Goal: Task Accomplishment & Management: Manage account settings

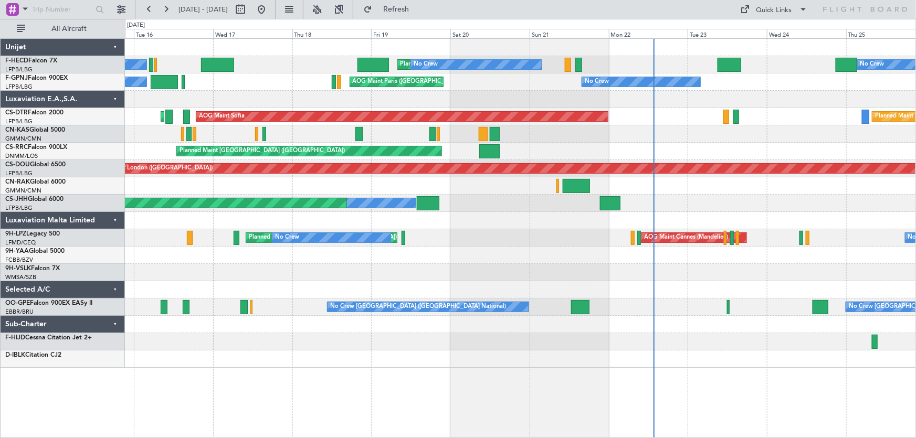
click at [527, 112] on div "AOG Maint Sofia" at bounding box center [401, 116] width 411 height 9
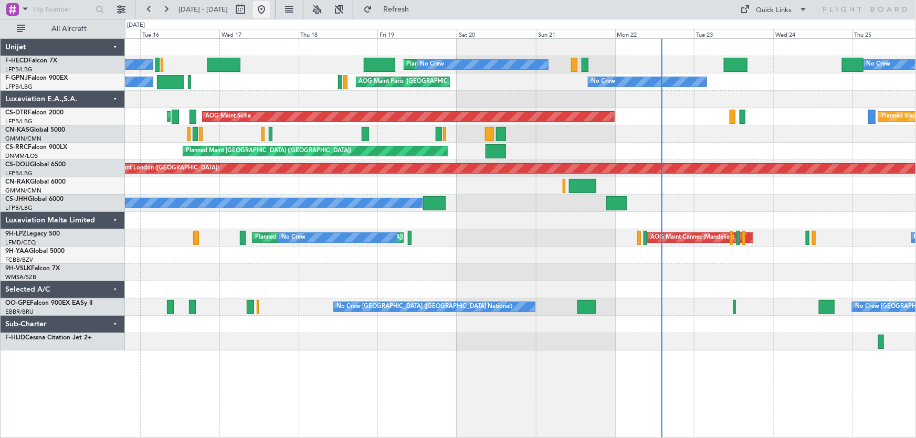
click at [270, 12] on button at bounding box center [261, 9] width 17 height 17
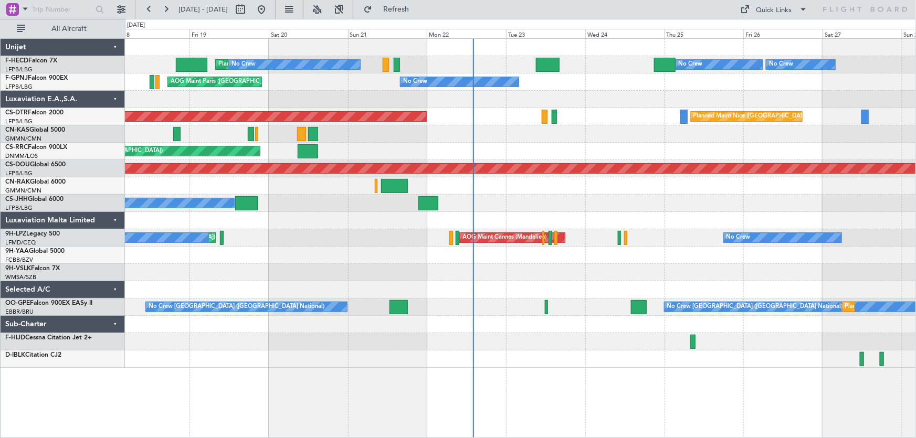
click at [350, 156] on div "No Crew Planned Maint [GEOGRAPHIC_DATA] ([GEOGRAPHIC_DATA]) No Crew Planned Mai…" at bounding box center [520, 203] width 791 height 329
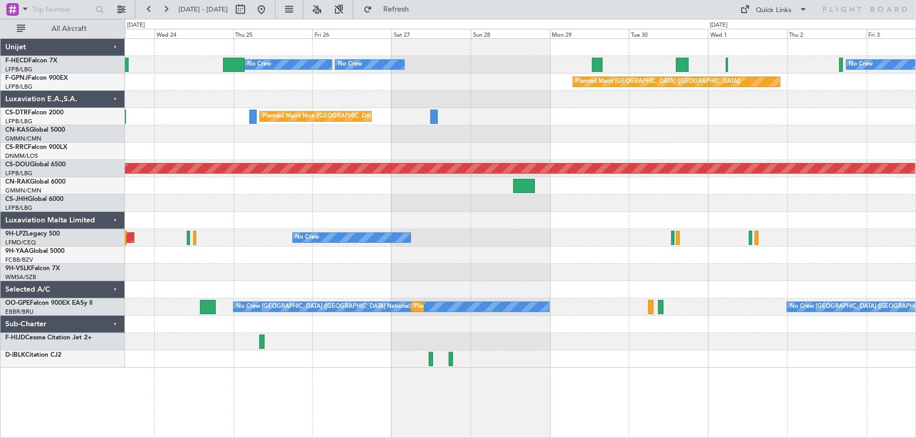
click at [381, 166] on div "No Crew Planned Maint [GEOGRAPHIC_DATA] ([GEOGRAPHIC_DATA]) No Crew No Crew No …" at bounding box center [520, 203] width 791 height 329
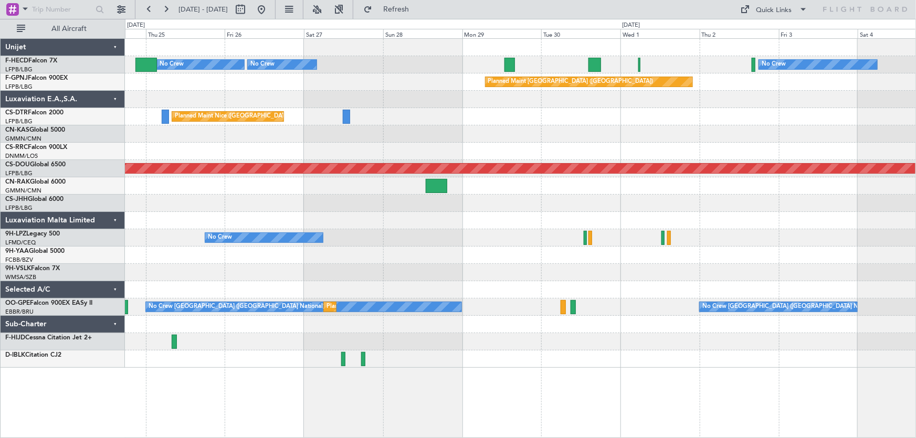
click at [393, 172] on div "No Crew Planned Maint [GEOGRAPHIC_DATA] ([GEOGRAPHIC_DATA]) No Crew No Crew Pla…" at bounding box center [520, 203] width 791 height 329
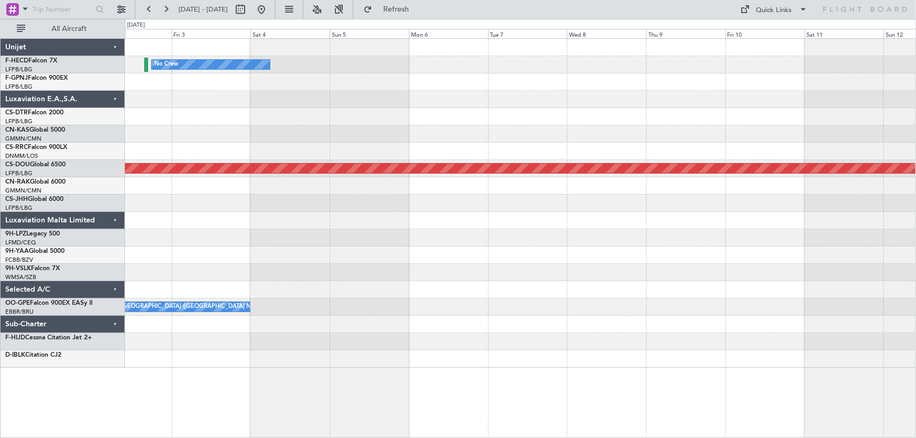
click at [359, 165] on div "No Crew Planned Maint [GEOGRAPHIC_DATA] ([GEOGRAPHIC_DATA]) Planned Maint [GEOG…" at bounding box center [520, 203] width 791 height 329
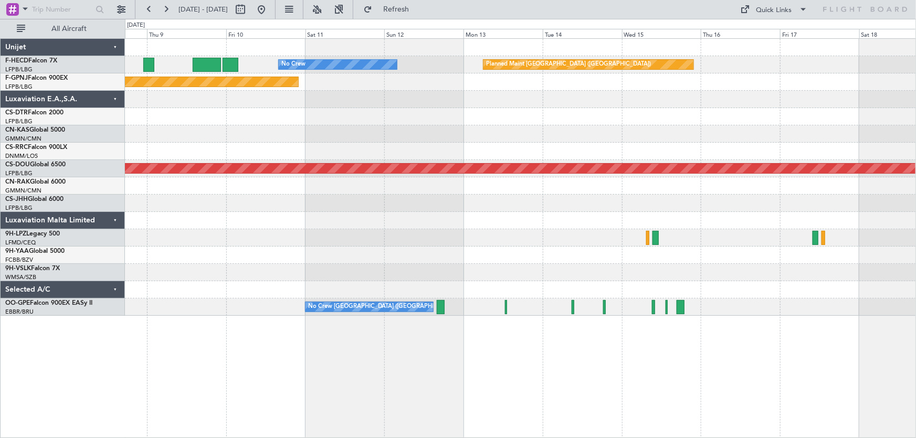
click at [281, 161] on div "No Crew Planned Maint [GEOGRAPHIC_DATA] ([GEOGRAPHIC_DATA]) Planned Maint [GEOG…" at bounding box center [520, 177] width 791 height 277
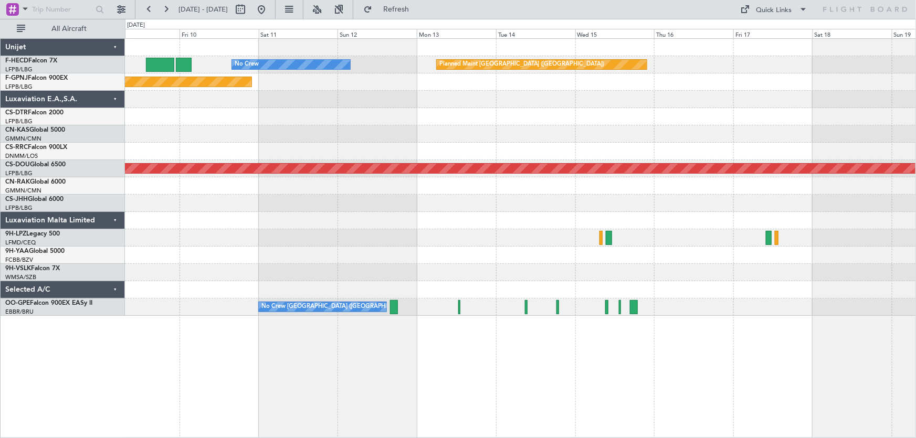
click at [379, 118] on div "Planned Maint [GEOGRAPHIC_DATA] ([GEOGRAPHIC_DATA]) No Crew Planned Maint [GEOG…" at bounding box center [520, 177] width 791 height 277
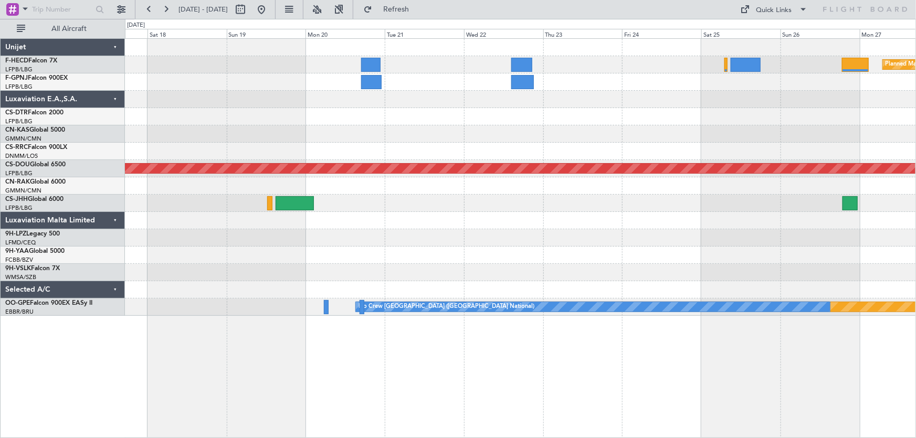
click at [277, 122] on div "Planned Maint [GEOGRAPHIC_DATA] ([GEOGRAPHIC_DATA]) Planned Maint [GEOGRAPHIC_D…" at bounding box center [520, 177] width 791 height 277
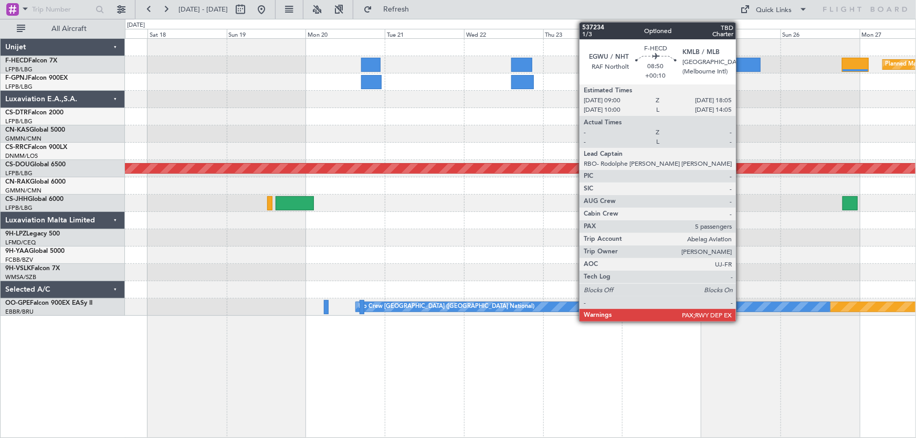
click at [740, 66] on div at bounding box center [745, 65] width 30 height 14
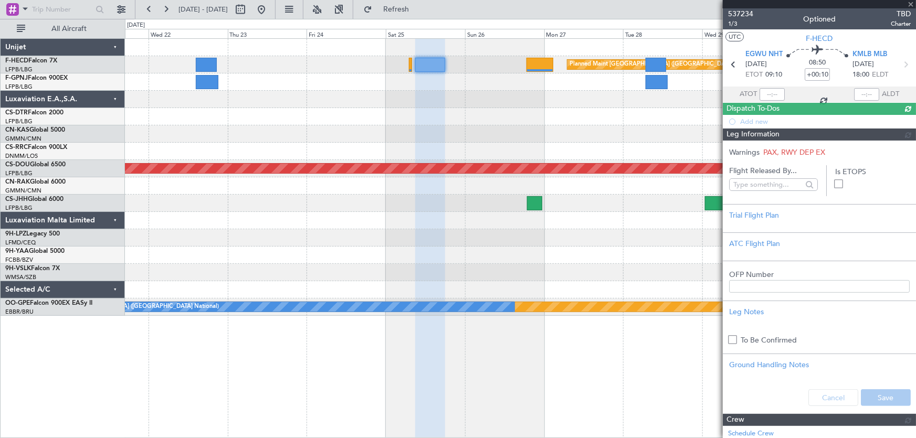
click at [299, 145] on div "Planned Maint [GEOGRAPHIC_DATA] ([GEOGRAPHIC_DATA]) Planned Maint [GEOGRAPHIC_D…" at bounding box center [520, 177] width 791 height 277
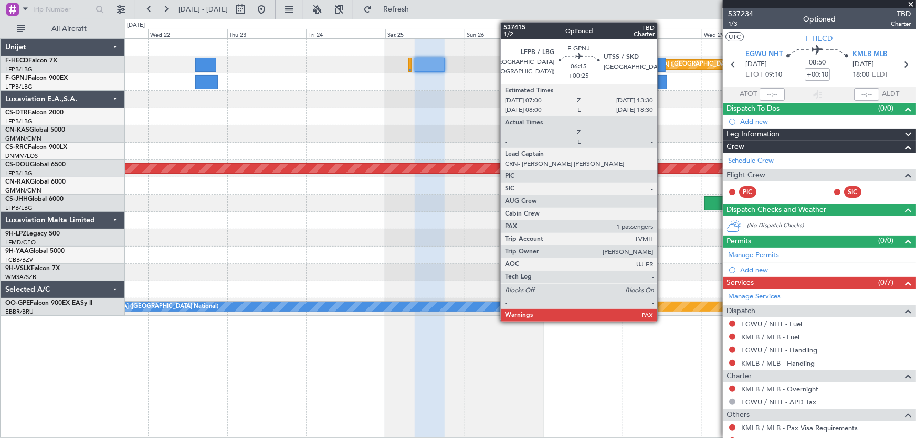
click at [662, 83] on div at bounding box center [656, 82] width 22 height 14
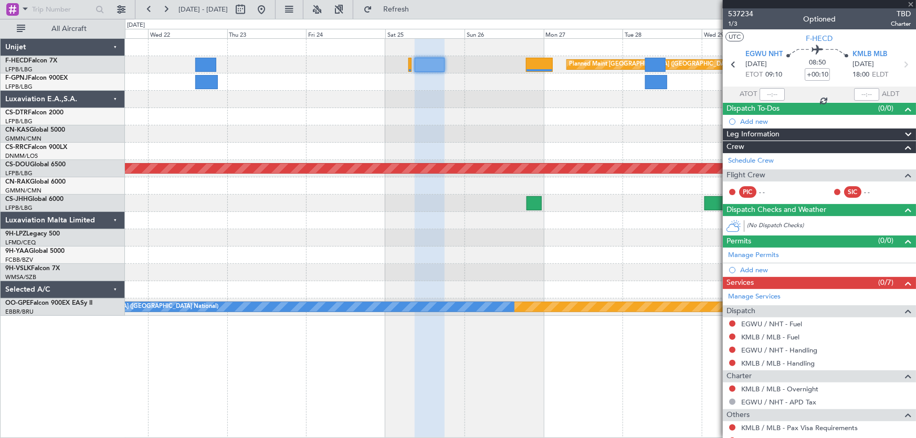
type input "+00:25"
type input "1"
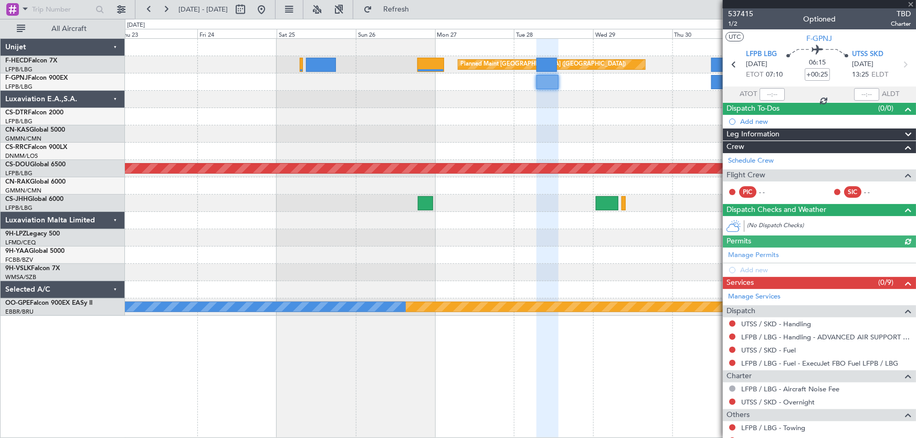
click at [317, 139] on div at bounding box center [520, 133] width 791 height 17
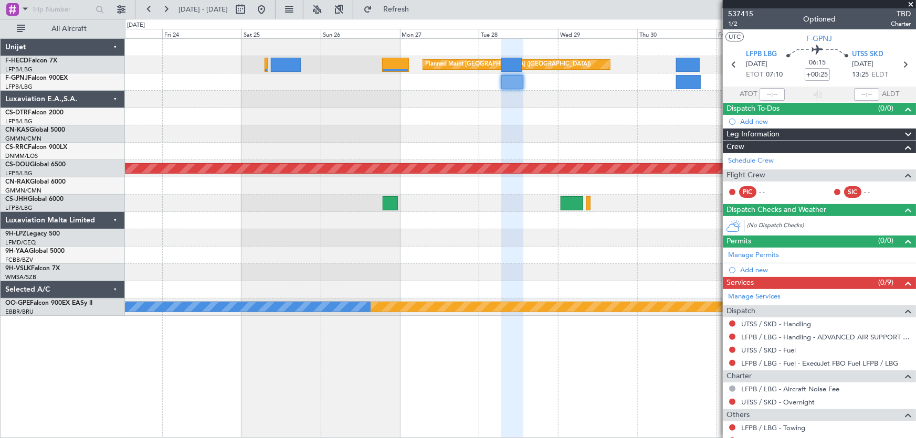
click at [425, 100] on div "Planned Maint [GEOGRAPHIC_DATA] ([GEOGRAPHIC_DATA]) Planned Maint [GEOGRAPHIC_D…" at bounding box center [520, 177] width 791 height 277
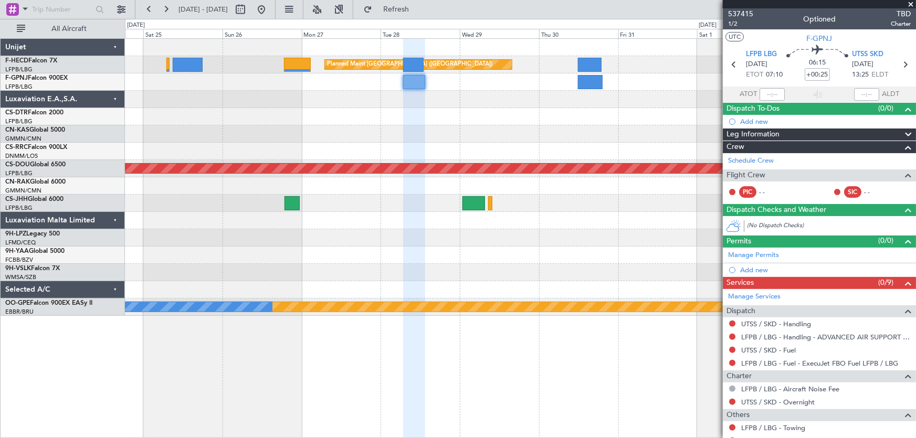
click at [588, 118] on div "Planned Maint [GEOGRAPHIC_DATA] ([GEOGRAPHIC_DATA]) Planned Maint [GEOGRAPHIC_D…" at bounding box center [520, 177] width 791 height 277
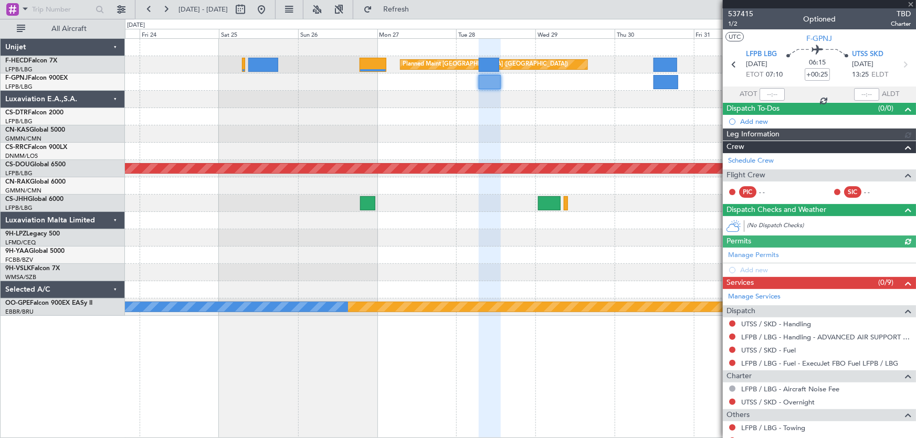
click at [459, 147] on div "Planned Maint [GEOGRAPHIC_DATA] ([GEOGRAPHIC_DATA])" at bounding box center [520, 151] width 791 height 17
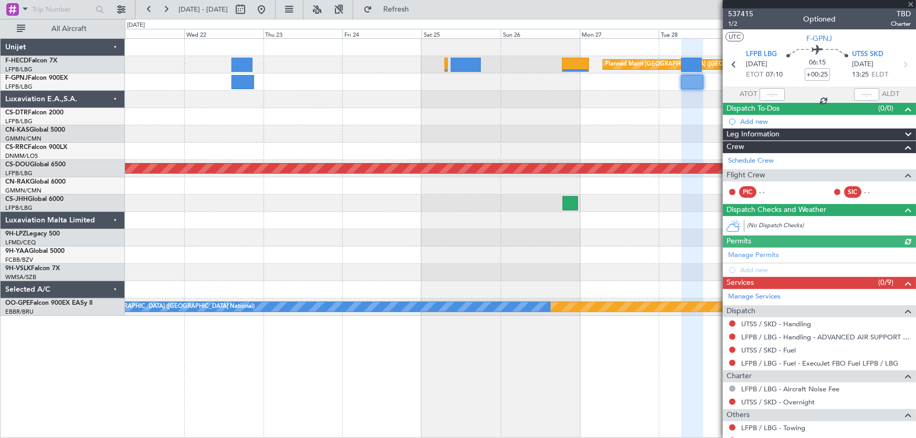
click at [321, 118] on div at bounding box center [520, 116] width 791 height 17
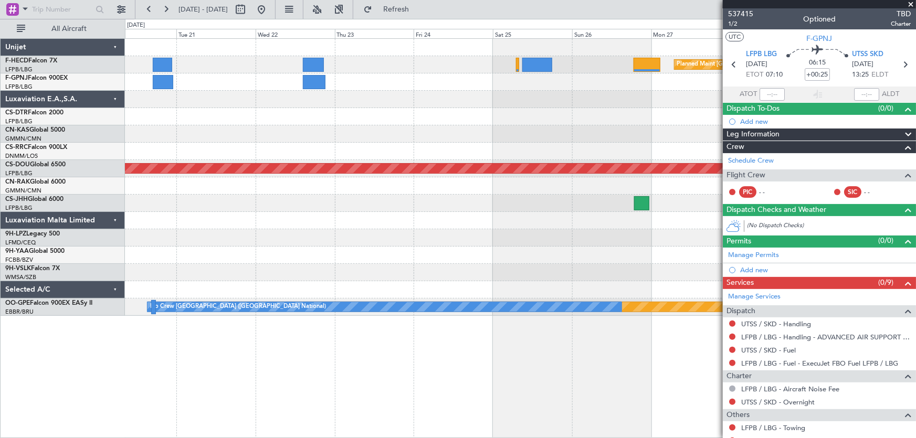
click at [466, 103] on div "Planned Maint [GEOGRAPHIC_DATA] ([GEOGRAPHIC_DATA]) Planned Maint [GEOGRAPHIC_D…" at bounding box center [520, 177] width 791 height 277
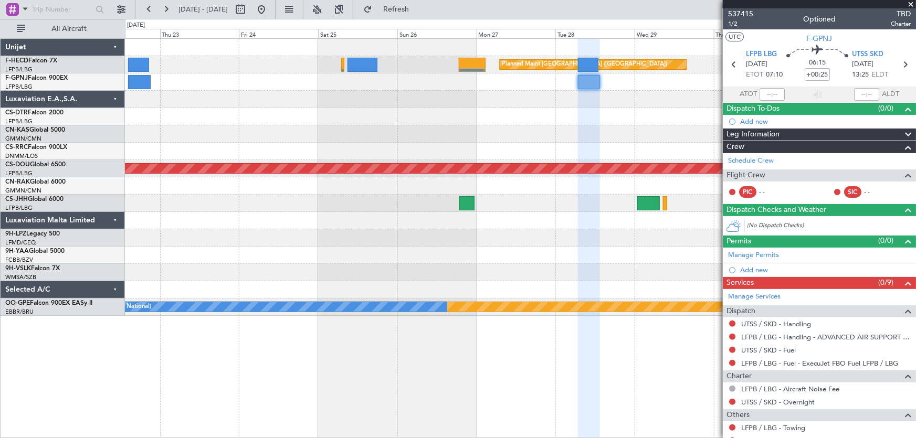
click at [300, 136] on div "Planned Maint [GEOGRAPHIC_DATA] ([GEOGRAPHIC_DATA]) Planned Maint [GEOGRAPHIC_D…" at bounding box center [520, 177] width 791 height 277
click at [270, 15] on button at bounding box center [261, 9] width 17 height 17
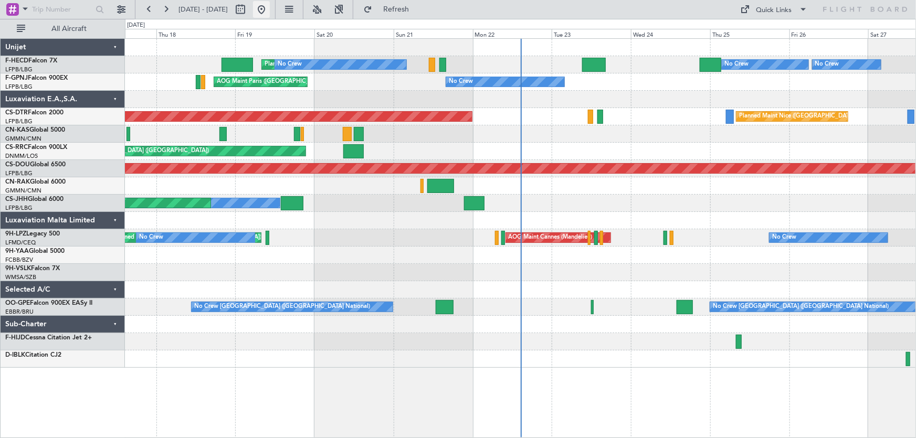
click at [270, 8] on button at bounding box center [261, 9] width 17 height 17
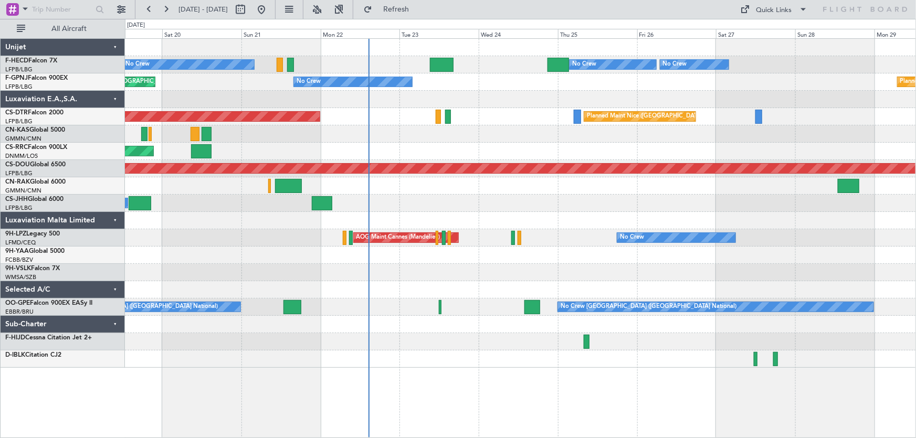
click at [426, 107] on div at bounding box center [520, 99] width 791 height 17
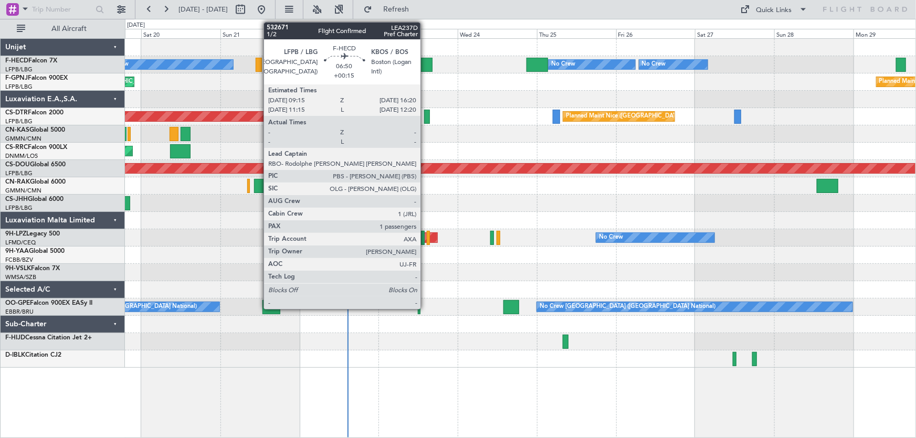
click at [425, 59] on div at bounding box center [421, 65] width 24 height 14
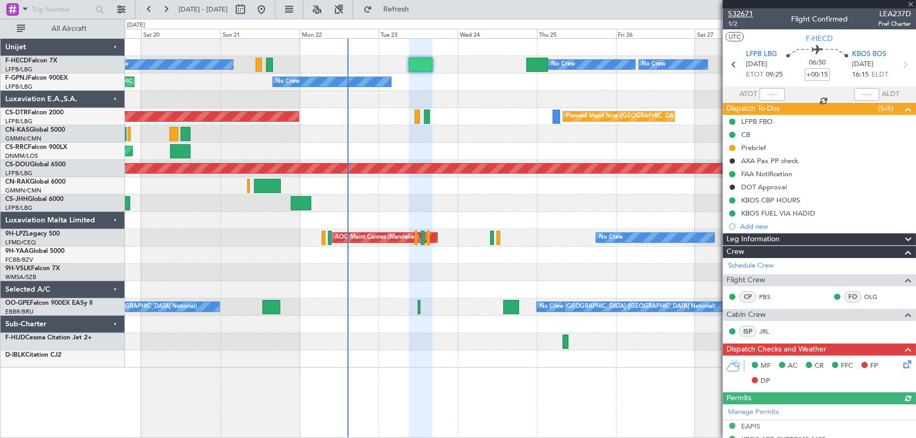
click at [738, 14] on span "532671" at bounding box center [740, 13] width 25 height 11
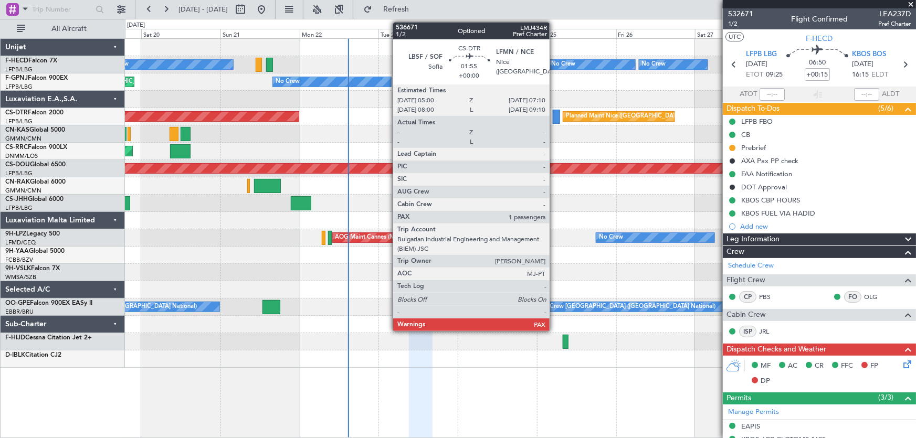
click at [554, 118] on div at bounding box center [556, 117] width 7 height 14
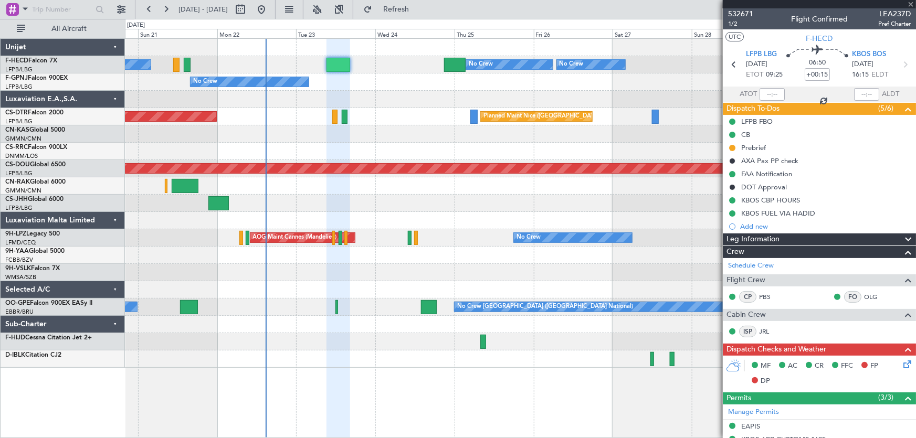
click at [459, 151] on div "No Crew Planned Maint [GEOGRAPHIC_DATA] ([GEOGRAPHIC_DATA]) No Crew No Crew Pla…" at bounding box center [520, 203] width 791 height 329
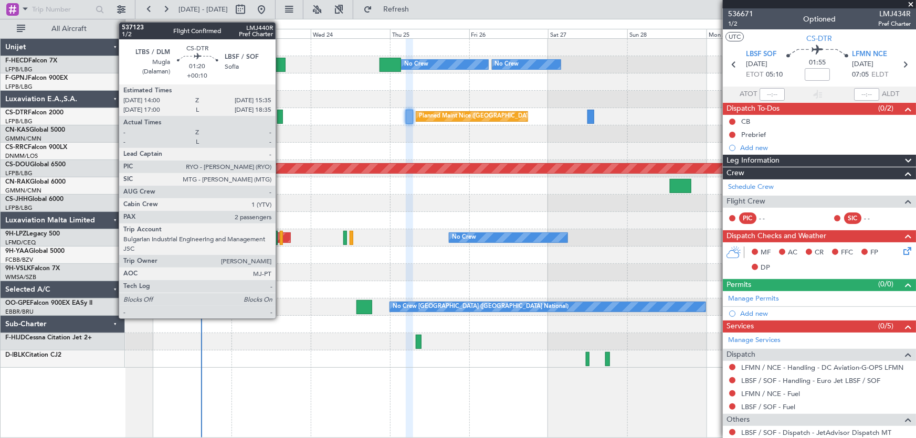
click at [280, 119] on div at bounding box center [279, 117] width 5 height 14
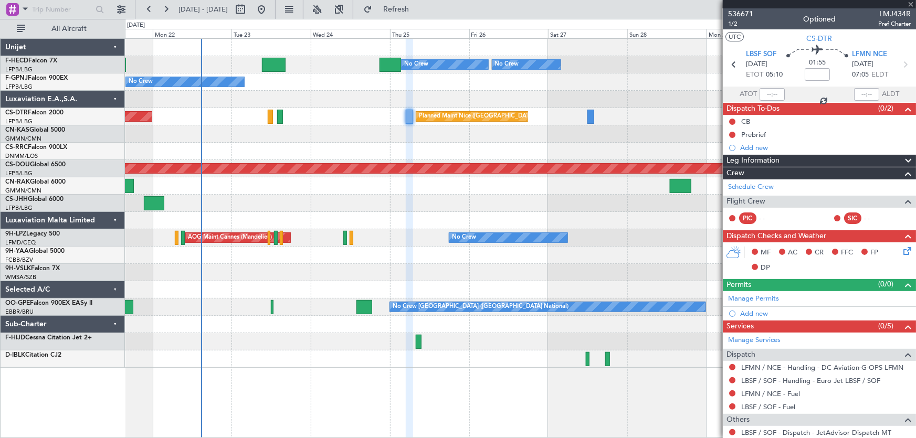
type input "+00:10"
type input "2"
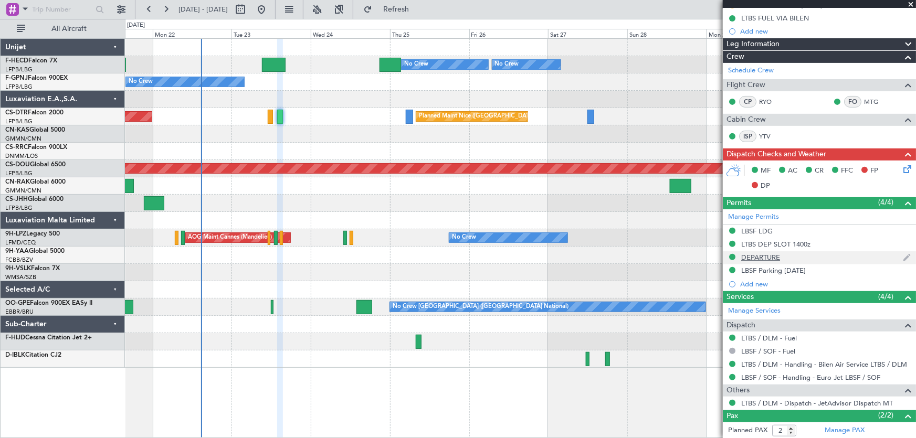
scroll to position [189, 0]
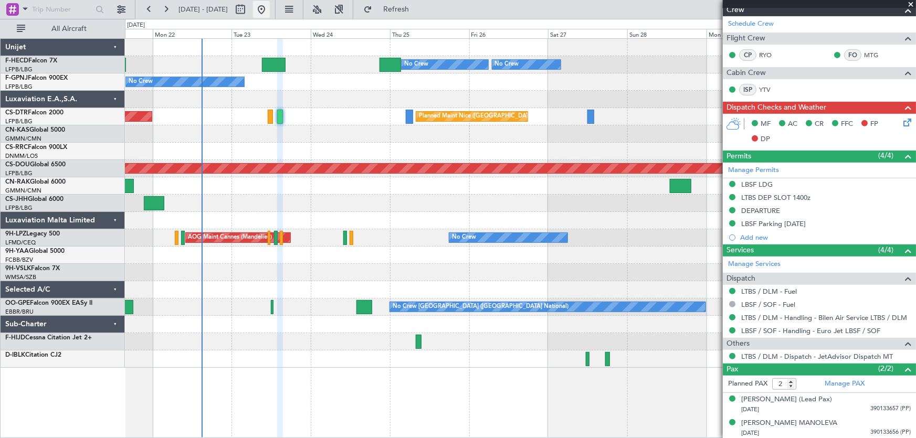
click at [270, 6] on button at bounding box center [261, 9] width 17 height 17
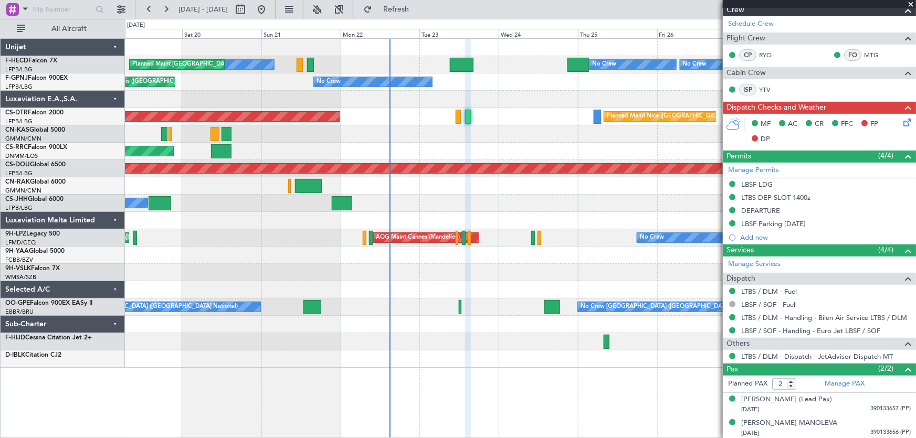
click at [498, 101] on div at bounding box center [520, 99] width 791 height 17
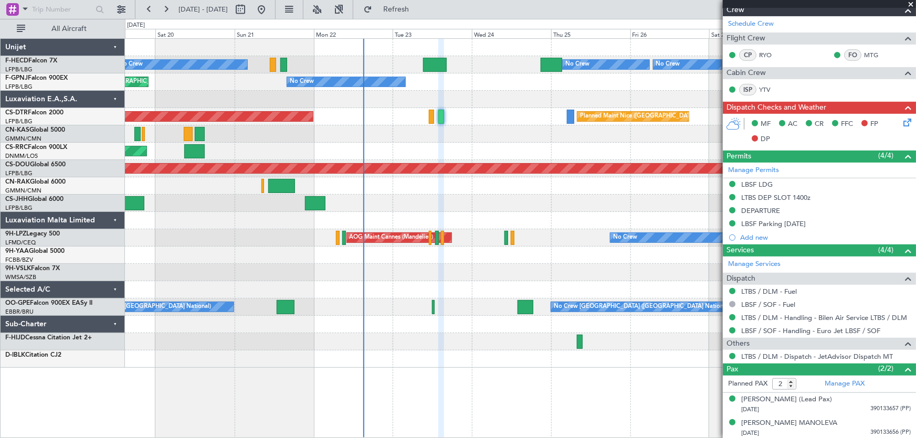
click at [181, 113] on div "Planned Maint [GEOGRAPHIC_DATA] ([GEOGRAPHIC_DATA]) No Crew No Crew Planned Mai…" at bounding box center [520, 203] width 791 height 329
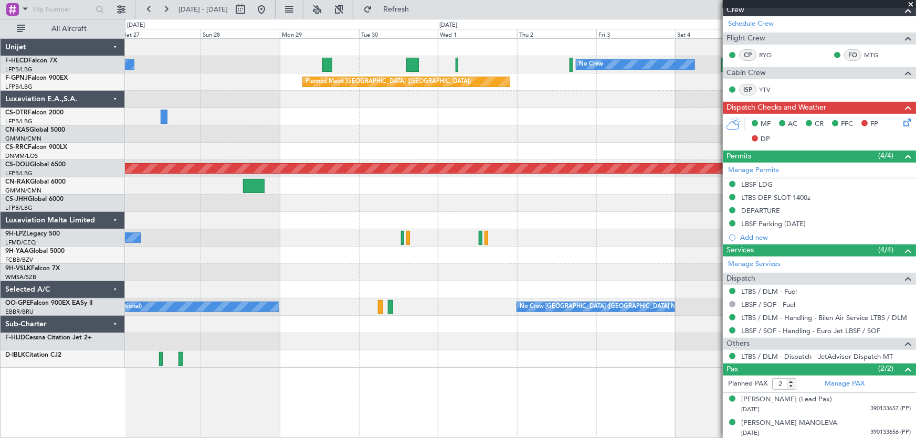
click at [165, 129] on div "No Crew No Crew No Crew Planned Maint [GEOGRAPHIC_DATA] ([GEOGRAPHIC_DATA]) Pla…" at bounding box center [520, 203] width 791 height 329
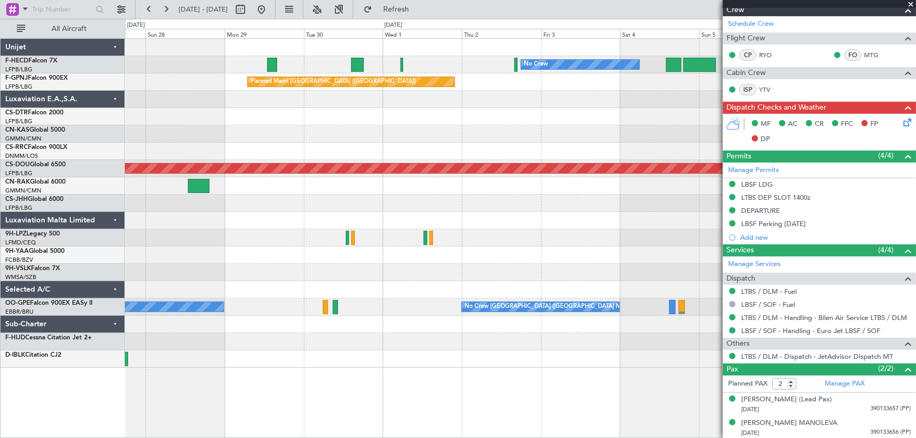
click at [190, 125] on div "No Crew No Crew Planned Maint [GEOGRAPHIC_DATA] ([GEOGRAPHIC_DATA]) No Crew Pla…" at bounding box center [520, 203] width 791 height 329
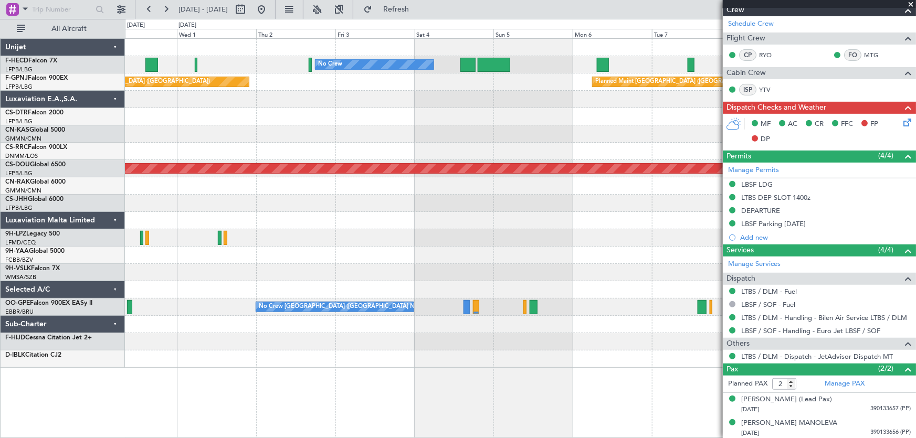
click at [251, 128] on div "No Crew No Crew Planned Maint [GEOGRAPHIC_DATA] ([GEOGRAPHIC_DATA]) Planned Mai…" at bounding box center [520, 203] width 791 height 329
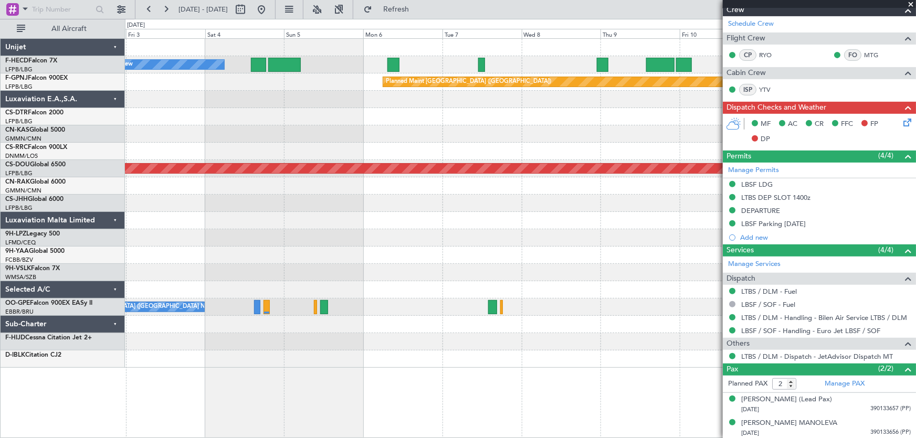
click at [343, 132] on div at bounding box center [520, 133] width 791 height 17
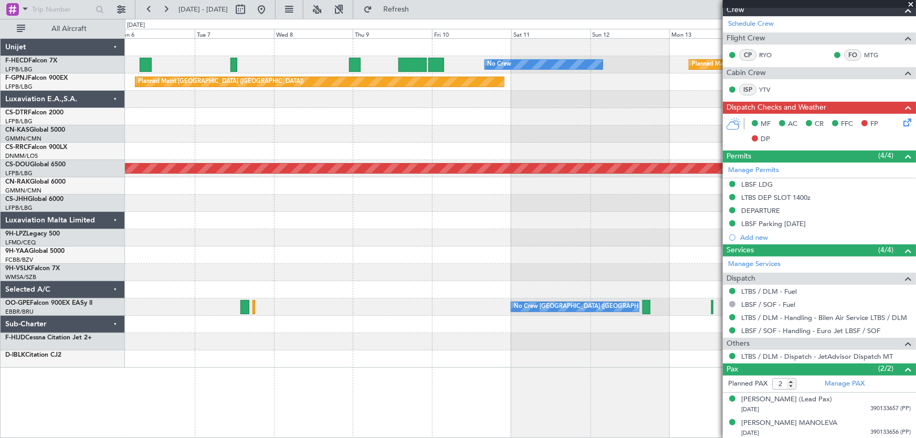
click at [360, 129] on div at bounding box center [520, 133] width 791 height 17
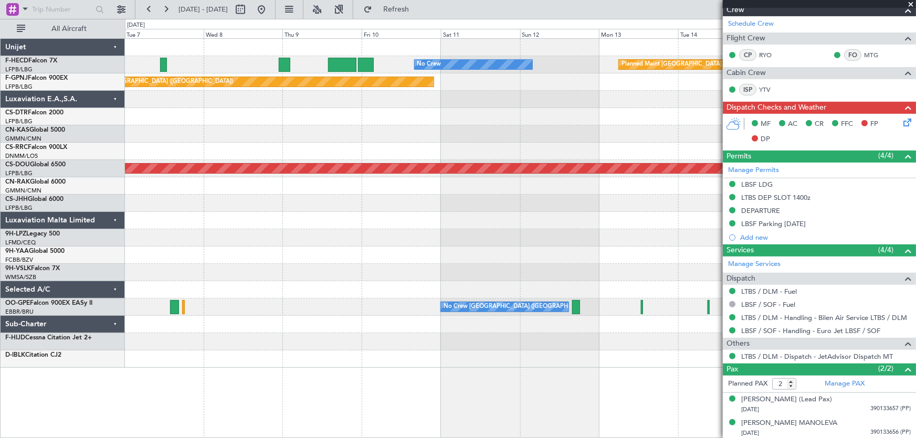
click at [415, 128] on div "No Crew Planned Maint [GEOGRAPHIC_DATA] ([GEOGRAPHIC_DATA]) Planned Maint [GEOG…" at bounding box center [520, 203] width 791 height 329
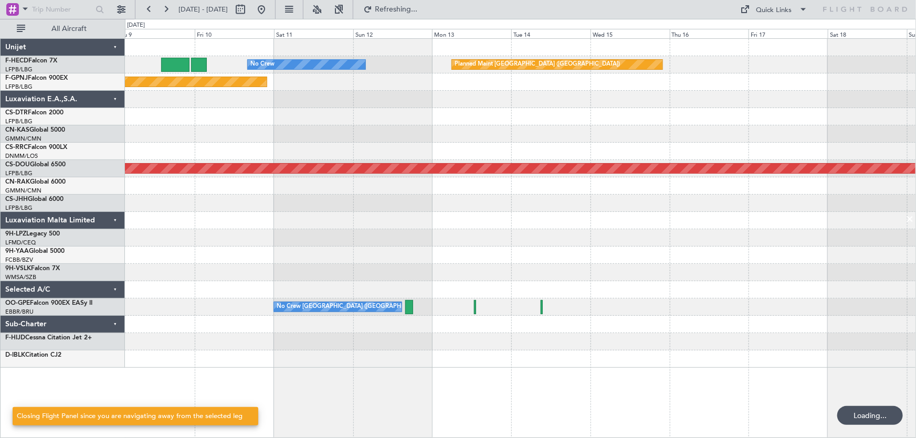
scroll to position [0, 0]
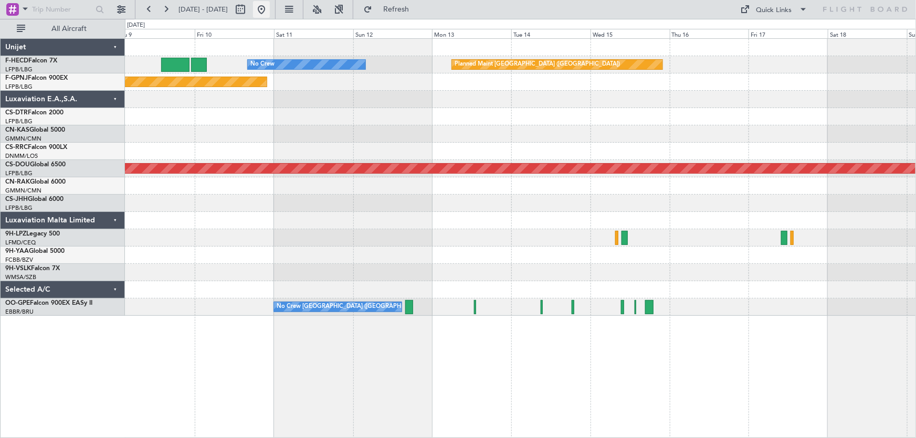
click at [270, 5] on button at bounding box center [261, 9] width 17 height 17
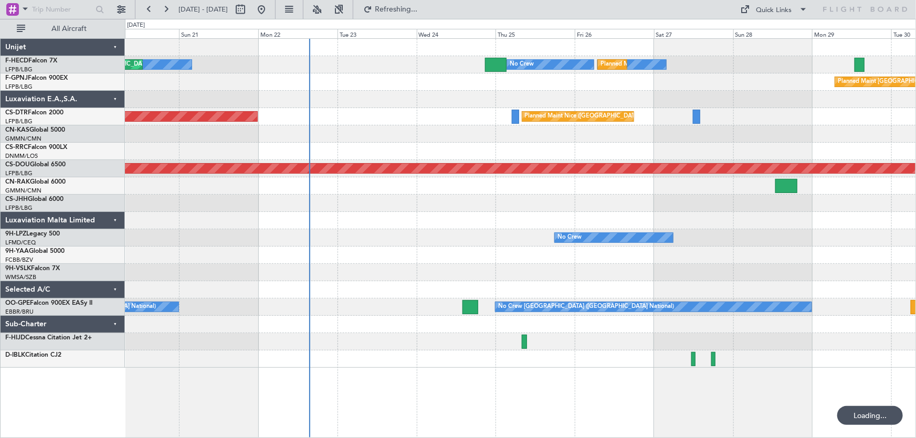
click at [427, 103] on div at bounding box center [520, 99] width 791 height 17
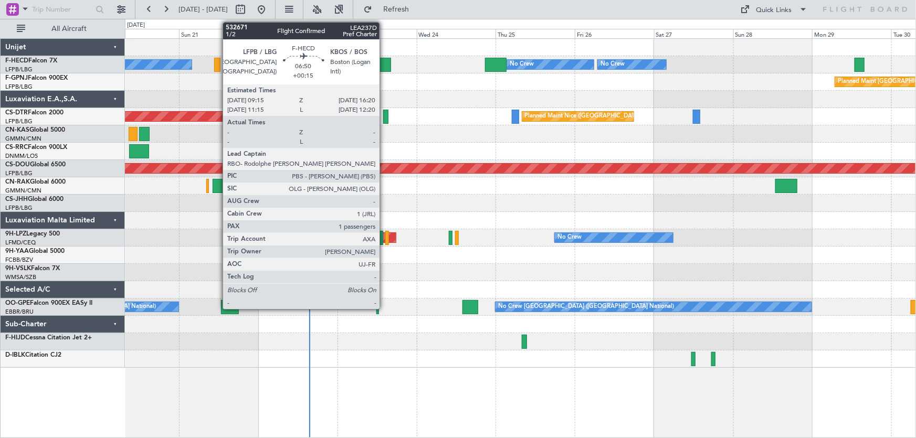
click at [384, 65] on div at bounding box center [379, 65] width 24 height 14
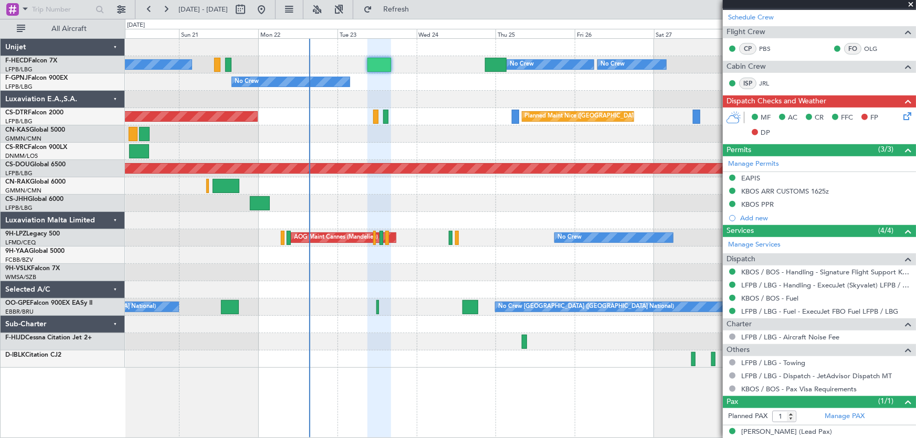
scroll to position [257, 0]
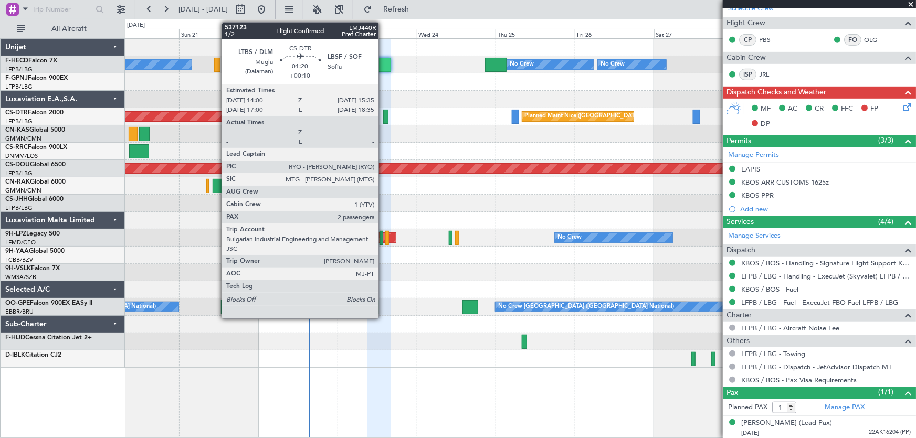
click at [383, 116] on div at bounding box center [385, 117] width 5 height 14
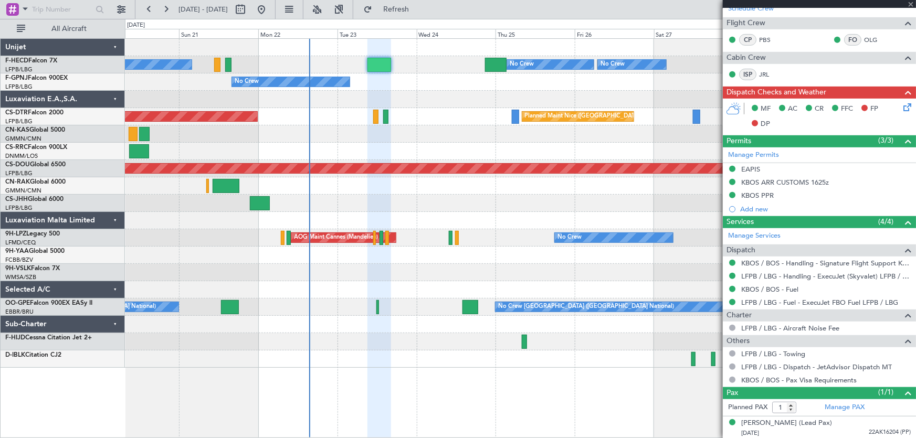
type input "+00:10"
type input "2"
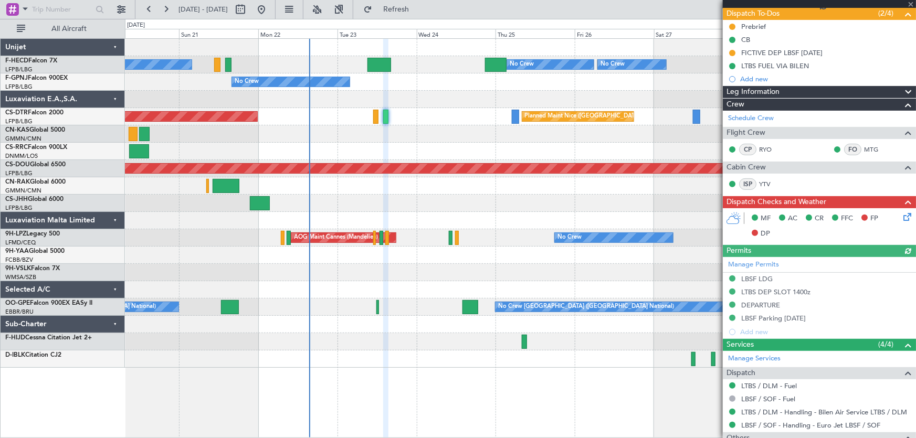
scroll to position [189, 0]
